Goal: Task Accomplishment & Management: Use online tool/utility

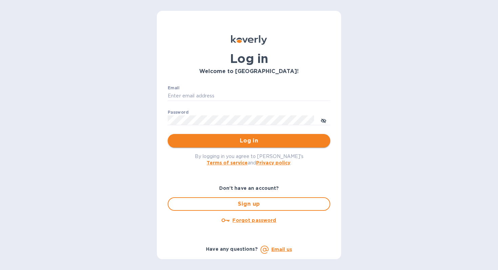
type input "[EMAIL_ADDRESS][DOMAIN_NAME]"
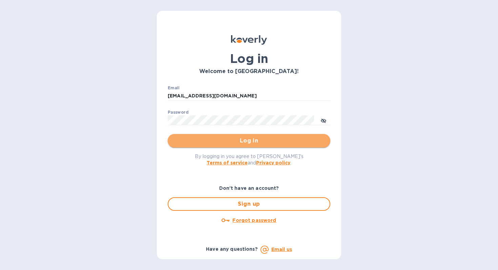
click at [247, 143] on span "Log in" at bounding box center [249, 141] width 152 height 8
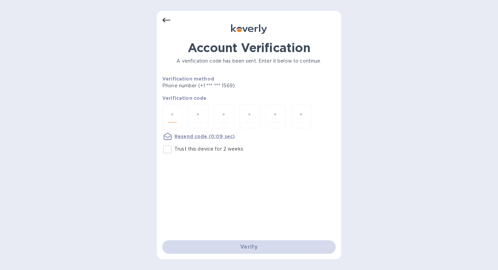
click at [176, 117] on input "number" at bounding box center [172, 116] width 9 height 13
click at [168, 152] on input "Trust this device for 2 weeks" at bounding box center [167, 149] width 14 height 14
checkbox input "true"
click at [172, 118] on input "number" at bounding box center [172, 116] width 9 height 13
type input "2"
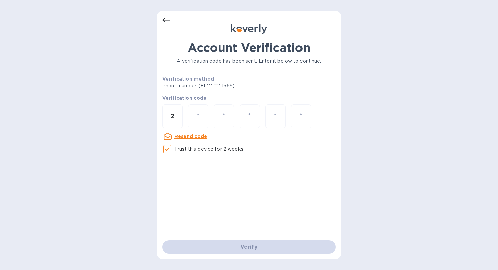
type input "1"
type input "8"
type input "7"
type input "8"
type input "6"
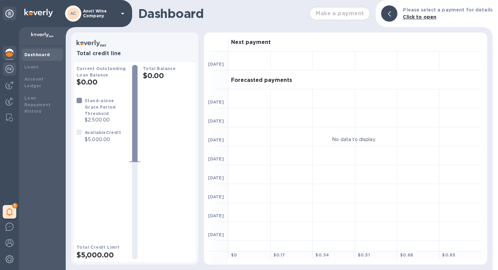
click at [9, 66] on img at bounding box center [9, 69] width 8 height 8
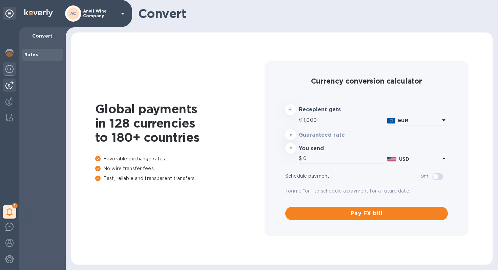
type input "1,184.84"
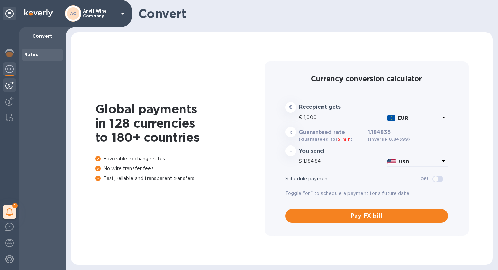
click at [9, 85] on img at bounding box center [9, 85] width 8 height 8
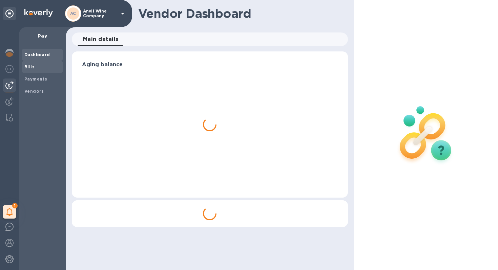
click at [35, 70] on span "Bills" at bounding box center [42, 67] width 36 height 7
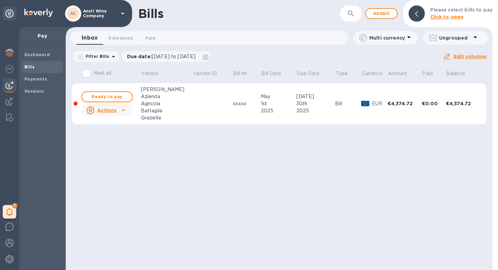
click at [103, 97] on span "Ready to pay" at bounding box center [106, 97] width 39 height 8
checkbox input "true"
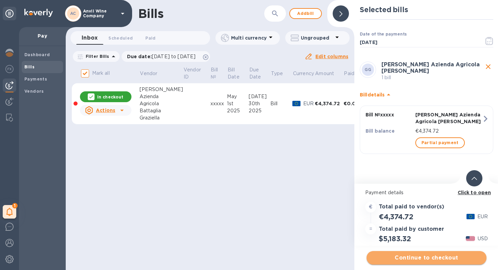
click at [421, 255] on span "Continue to checkout" at bounding box center [426, 258] width 109 height 8
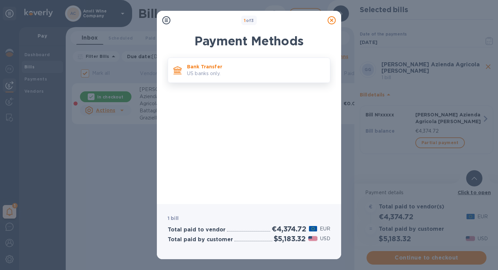
click at [212, 66] on p "Bank Transfer" at bounding box center [256, 66] width 138 height 7
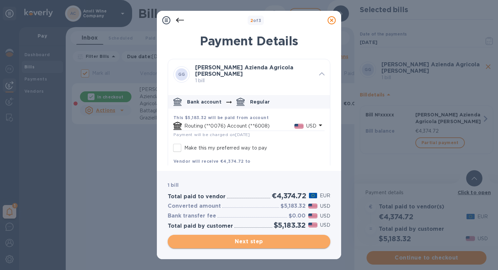
click at [253, 242] on span "Next step" at bounding box center [249, 242] width 152 height 8
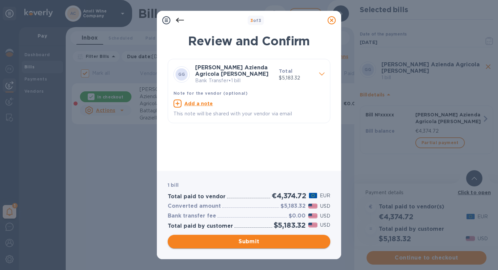
click at [274, 242] on span "Submit" at bounding box center [249, 242] width 152 height 8
